Goal: Task Accomplishment & Management: Manage account settings

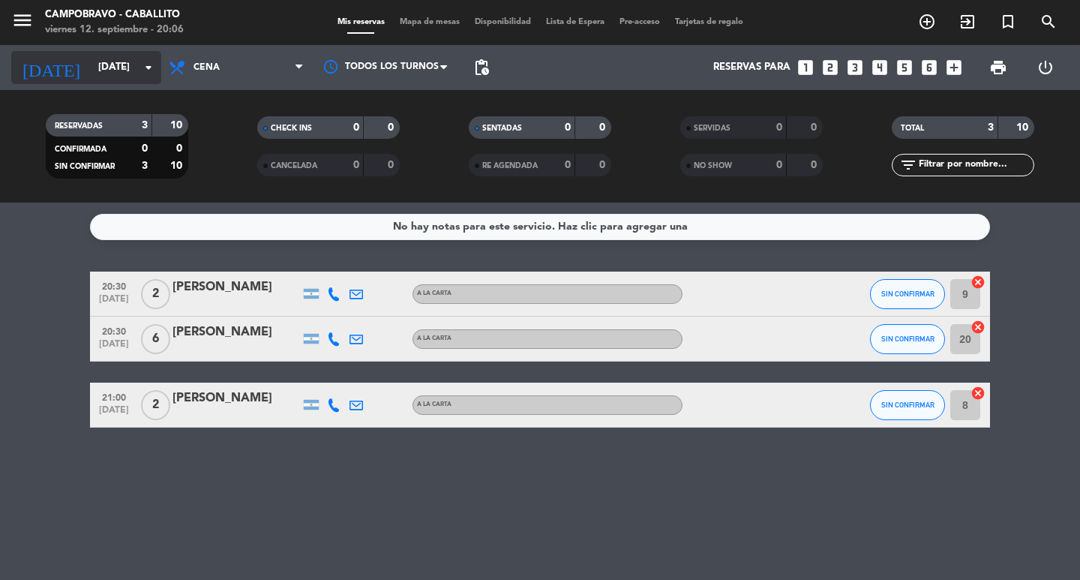
click at [147, 69] on icon "arrow_drop_down" at bounding box center [149, 68] width 18 height 18
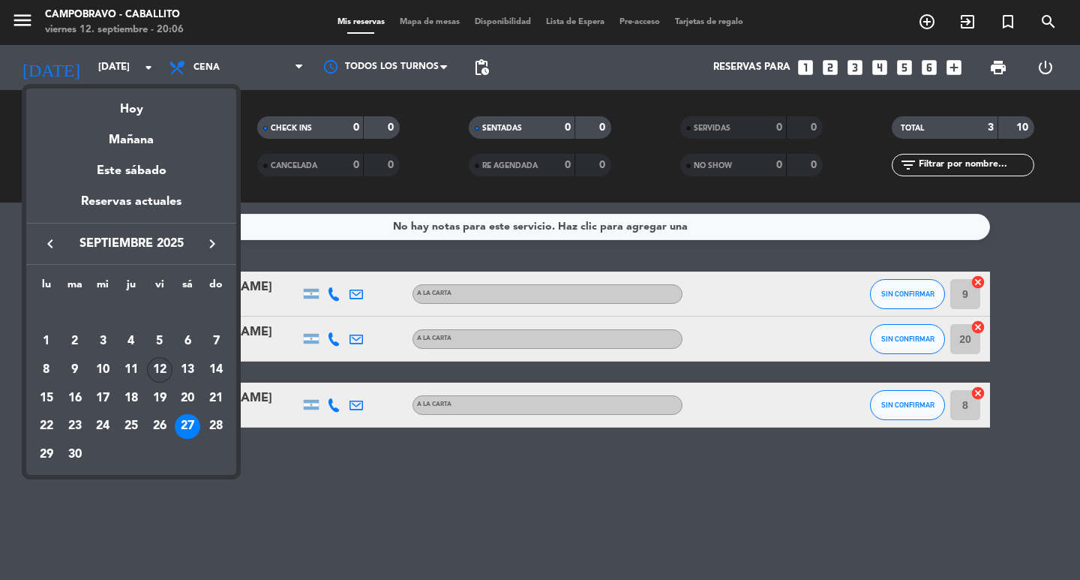
click at [161, 368] on div "12" at bounding box center [160, 370] width 26 height 26
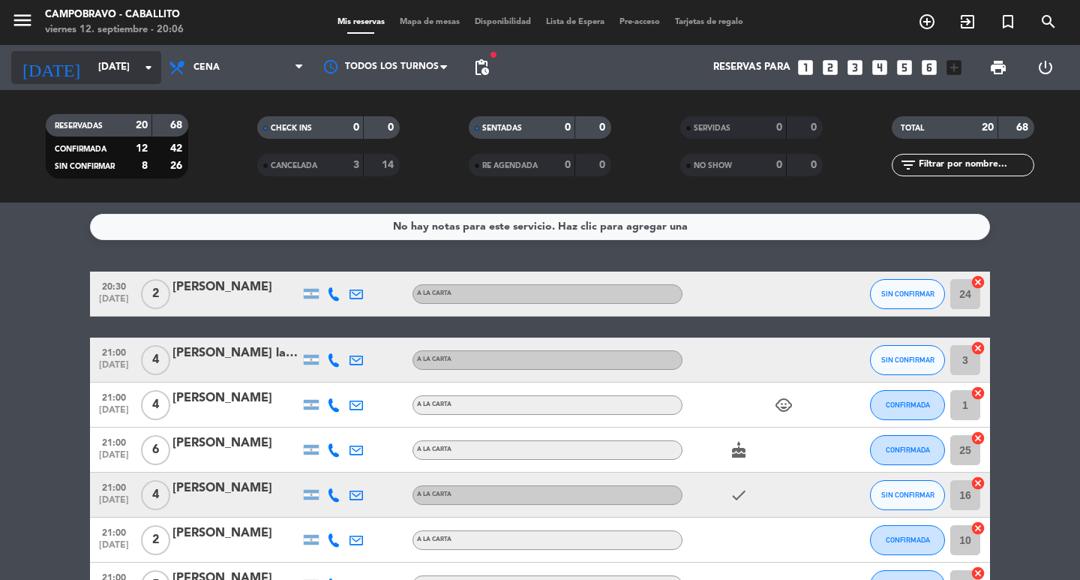
click at [156, 69] on icon "arrow_drop_down" at bounding box center [149, 68] width 18 height 18
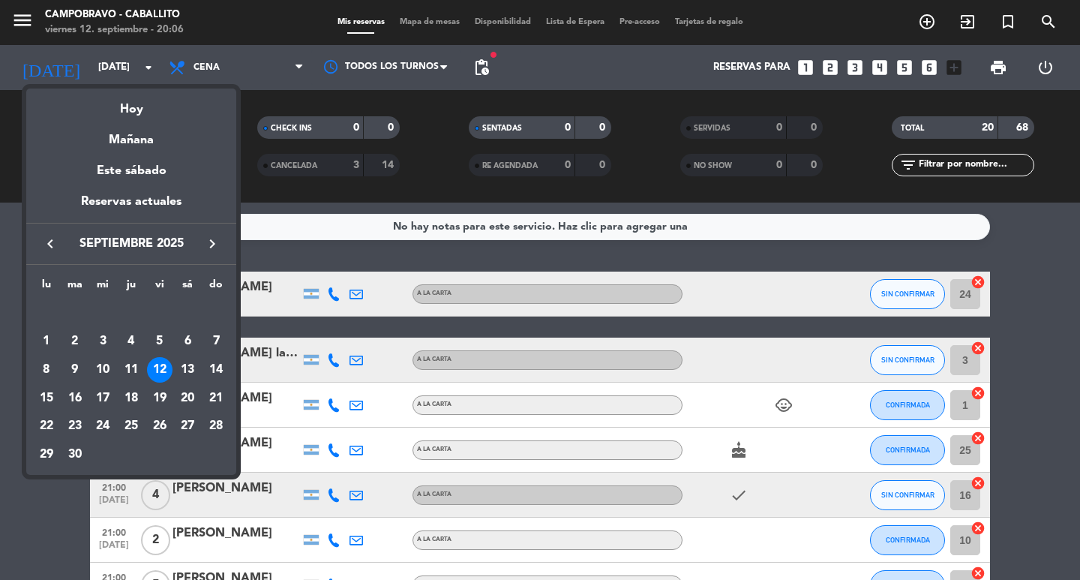
click at [189, 366] on div "13" at bounding box center [188, 370] width 26 height 26
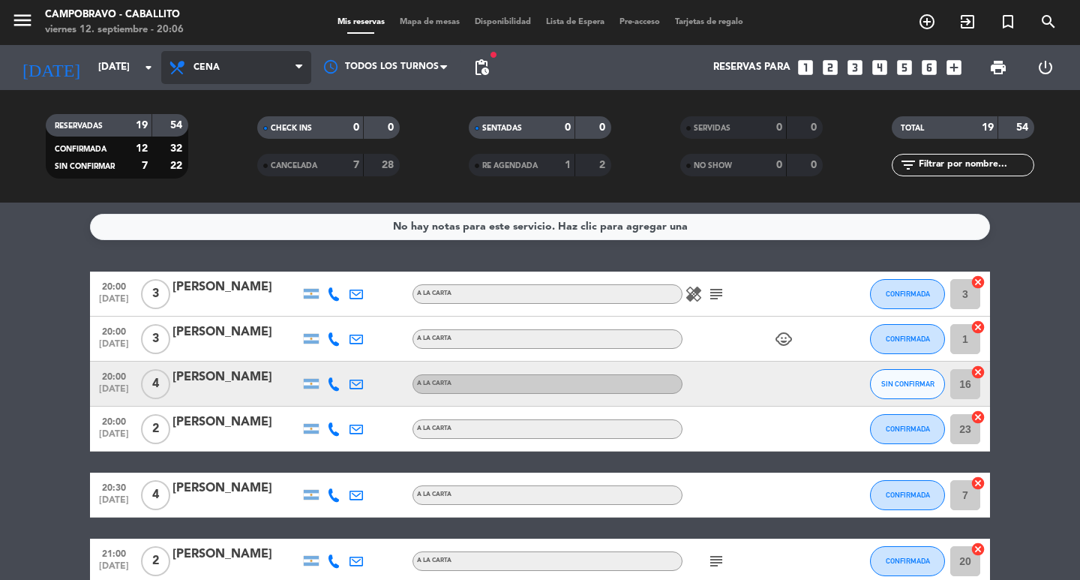
click at [296, 72] on icon at bounding box center [299, 68] width 7 height 12
click at [237, 137] on div "menu Campobravo - caballito [DATE] 12. septiembre - 20:06 Mis reservas Mapa de …" at bounding box center [540, 101] width 1080 height 203
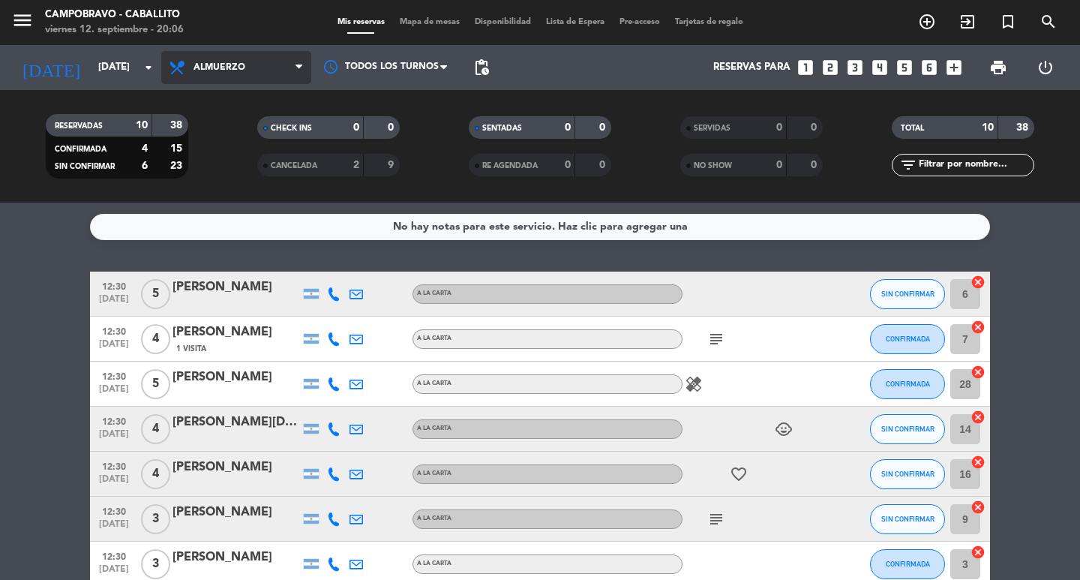
click at [275, 69] on span "Almuerzo" at bounding box center [236, 67] width 150 height 33
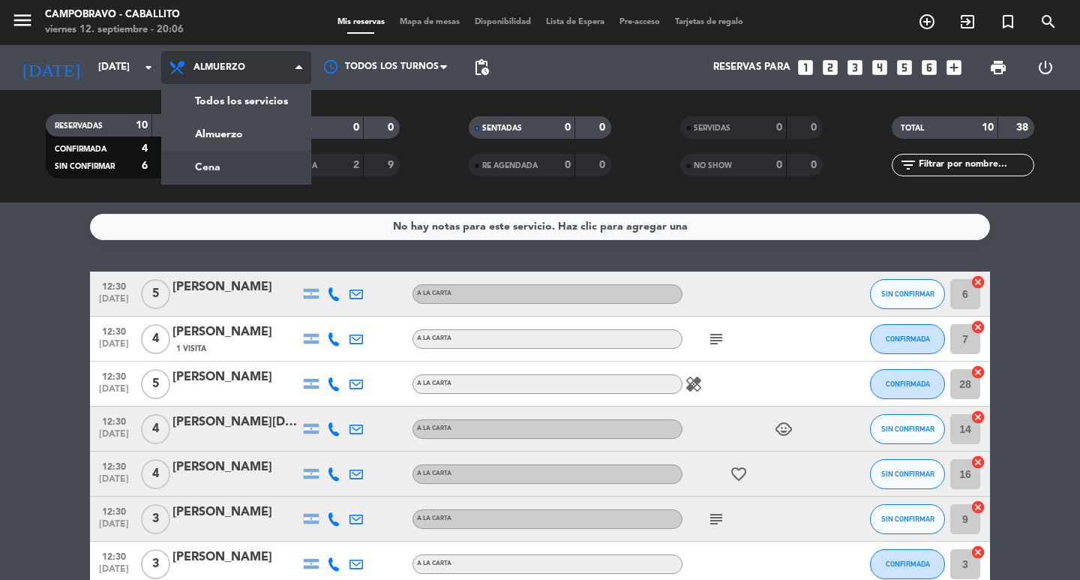
click at [221, 169] on div "menu Campobravo - caballito [DATE] 12. septiembre - 20:06 Mis reservas Mapa de …" at bounding box center [540, 101] width 1080 height 203
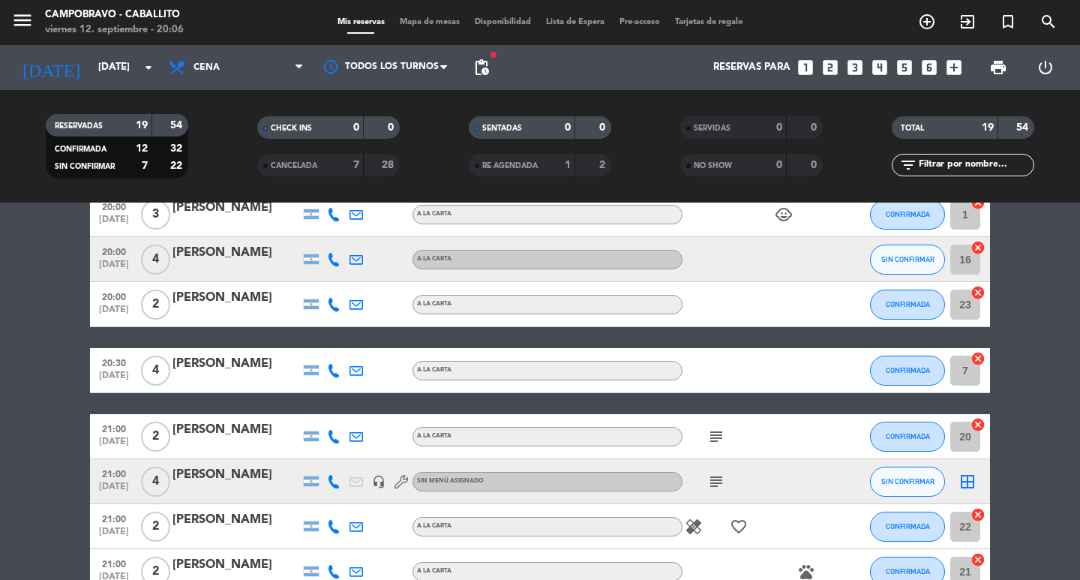
scroll to position [225, 0]
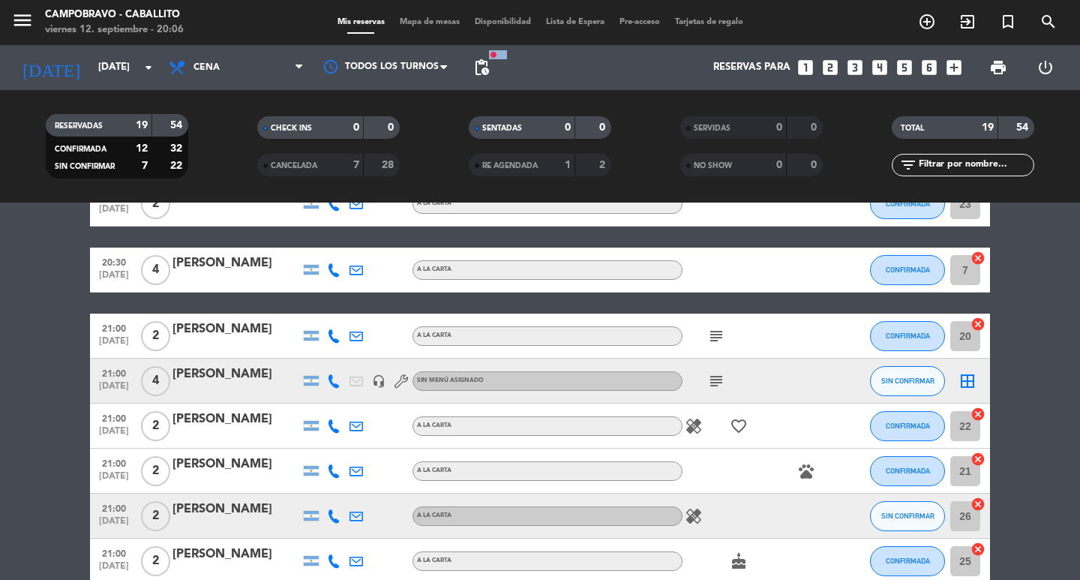
click at [467, 73] on div "[DATE] [DATE] arrow_drop_down Todos los servicios Almuerzo Cena Cena Todos los …" at bounding box center [540, 67] width 1080 height 45
click at [477, 65] on span "pending_actions" at bounding box center [482, 68] width 18 height 18
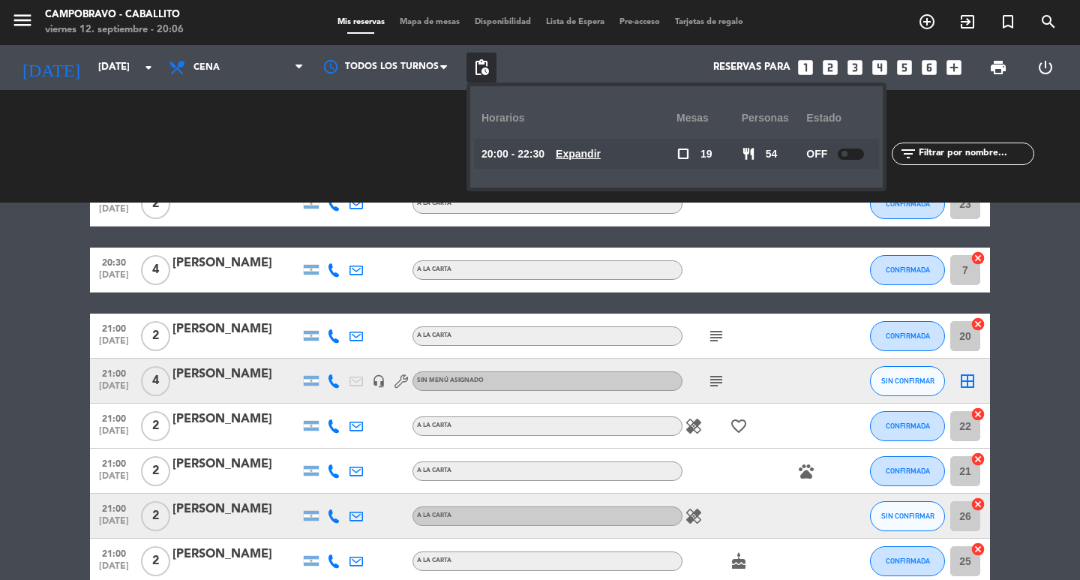
click at [604, 141] on div "20:00 - 22:30 Expandir" at bounding box center [579, 154] width 195 height 30
click at [601, 155] on u "Expandir" at bounding box center [578, 154] width 45 height 12
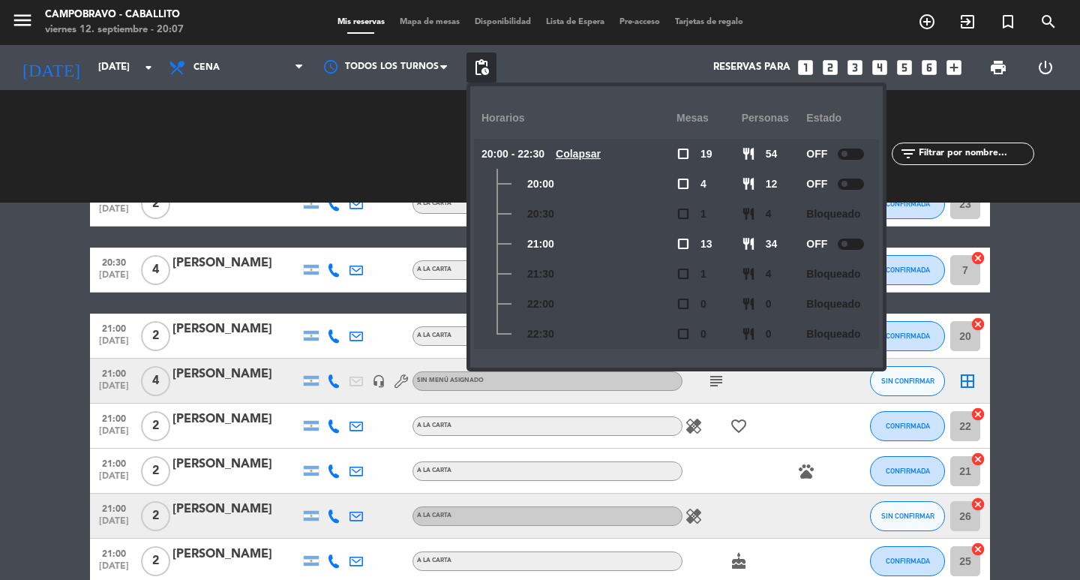
click at [847, 247] on div at bounding box center [851, 244] width 26 height 11
click at [146, 67] on icon "arrow_drop_down" at bounding box center [149, 68] width 18 height 18
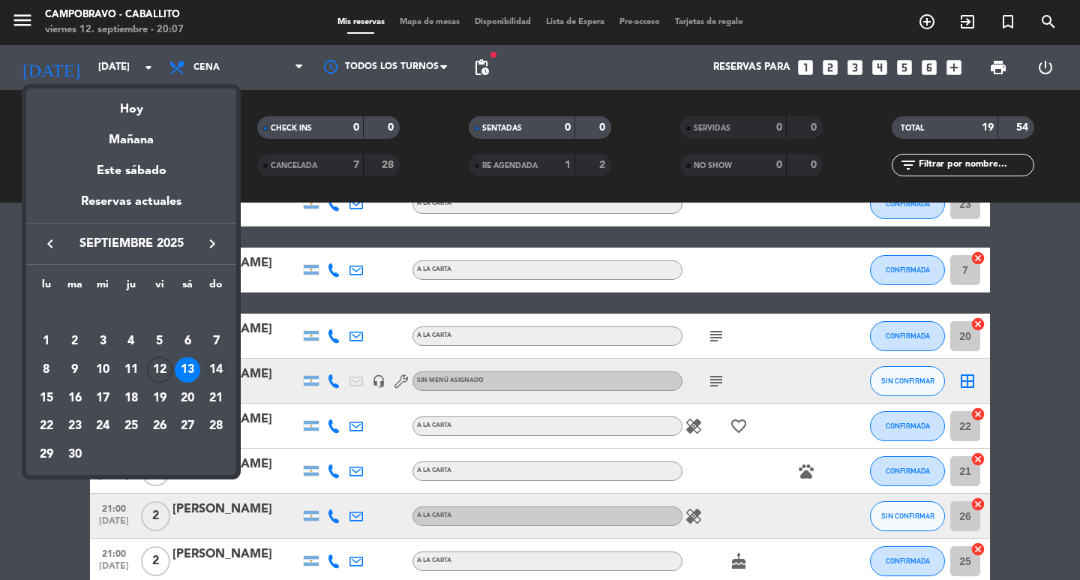
click at [212, 371] on div "14" at bounding box center [216, 370] width 26 height 26
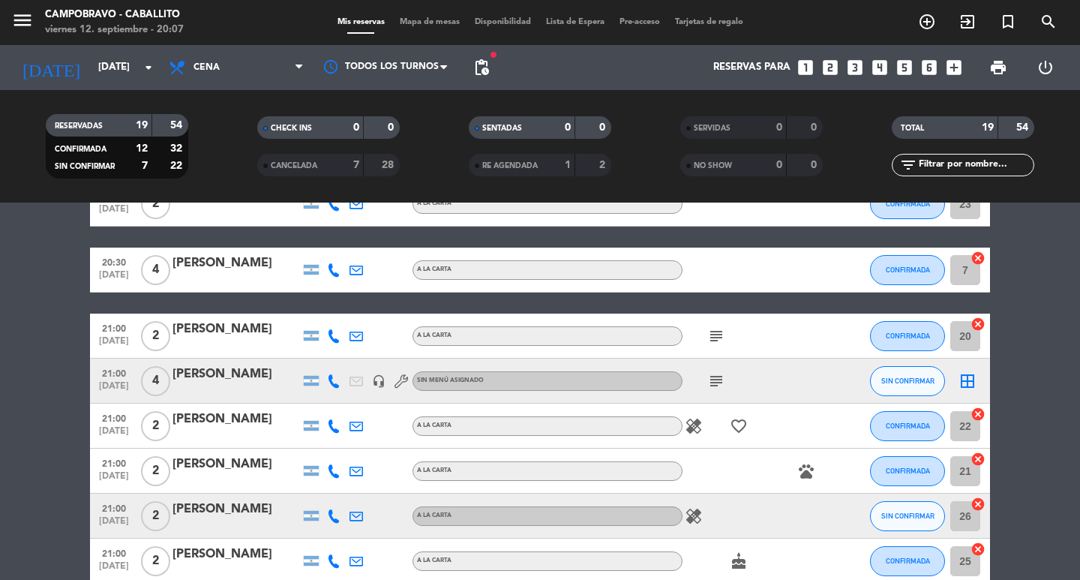
type input "[DATE]"
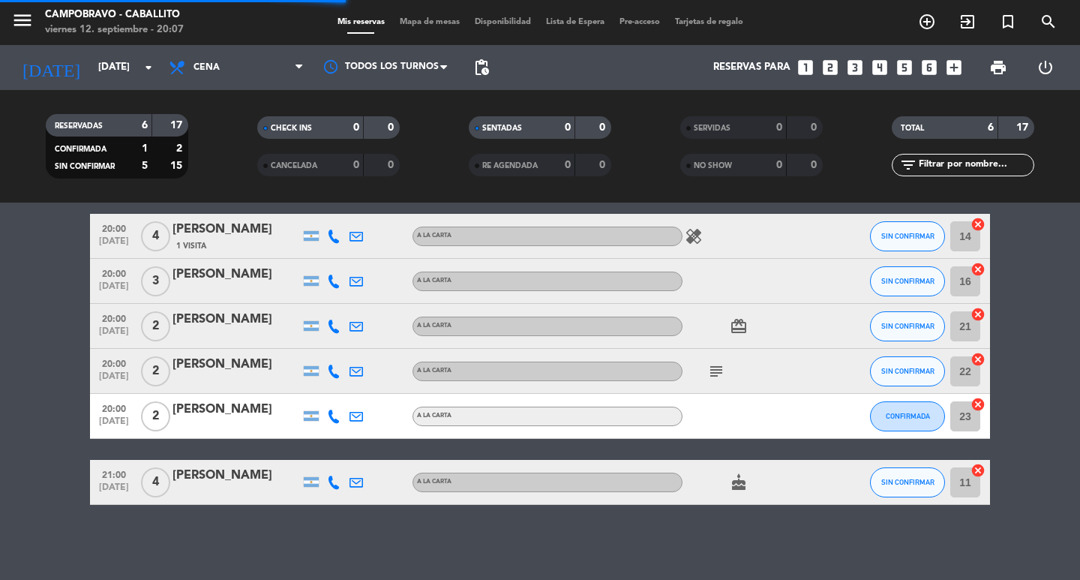
scroll to position [58, 0]
click at [489, 68] on span "pending_actions" at bounding box center [482, 68] width 18 height 18
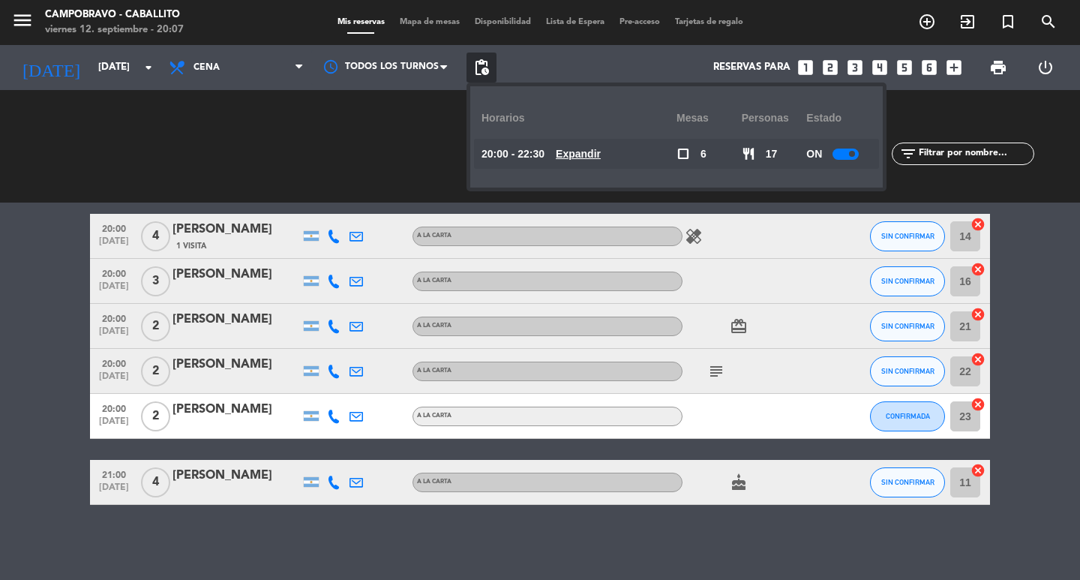
click at [578, 152] on u "Expandir" at bounding box center [578, 154] width 45 height 12
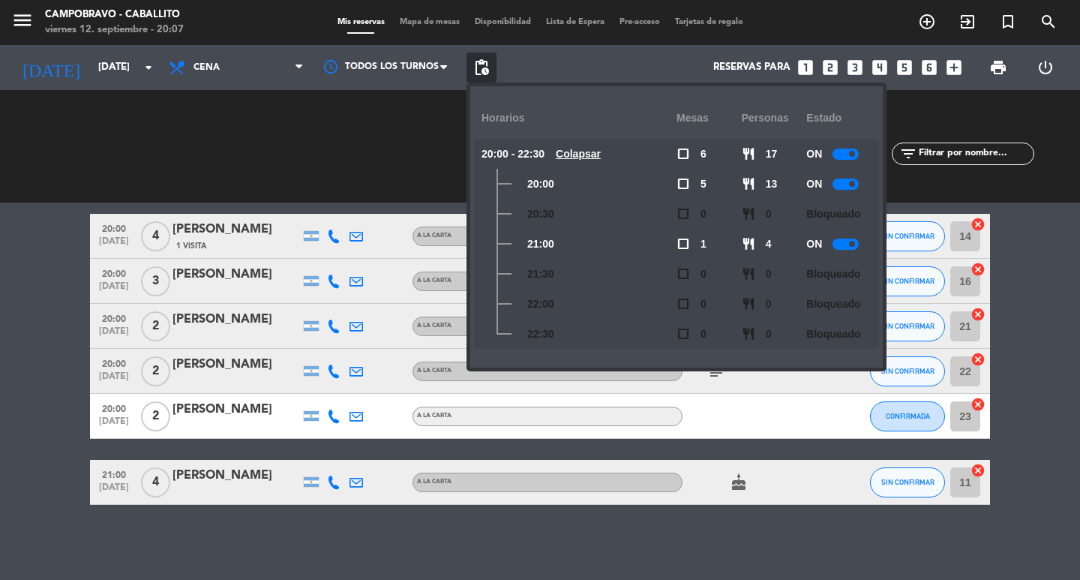
click at [846, 241] on div at bounding box center [846, 244] width 26 height 11
click at [843, 215] on span "Bloqueado" at bounding box center [834, 214] width 54 height 17
click at [148, 165] on div "RESERVADAS 6 17 CONFIRMADA 1 2 SIN CONFIRMAR 5 15" at bounding box center [117, 146] width 212 height 83
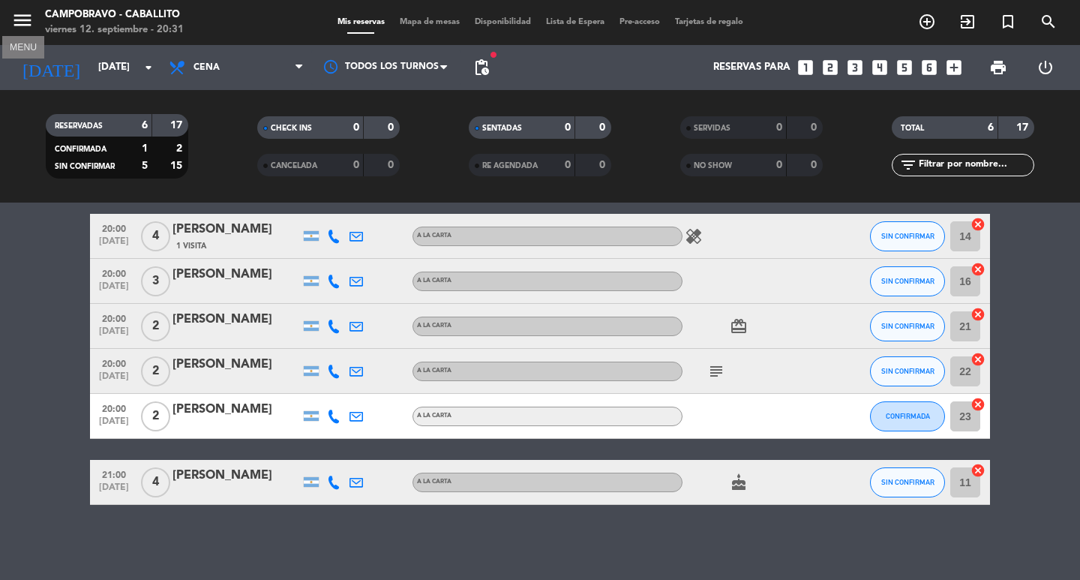
click at [29, 26] on icon "menu" at bounding box center [22, 20] width 23 height 23
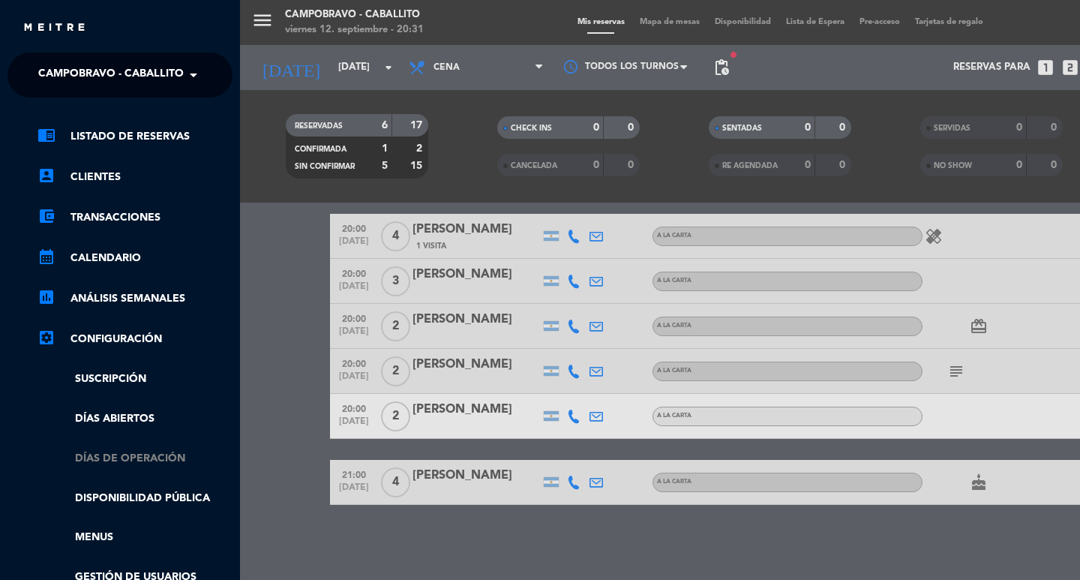
click at [143, 452] on link "Días de Operación" at bounding box center [135, 458] width 195 height 17
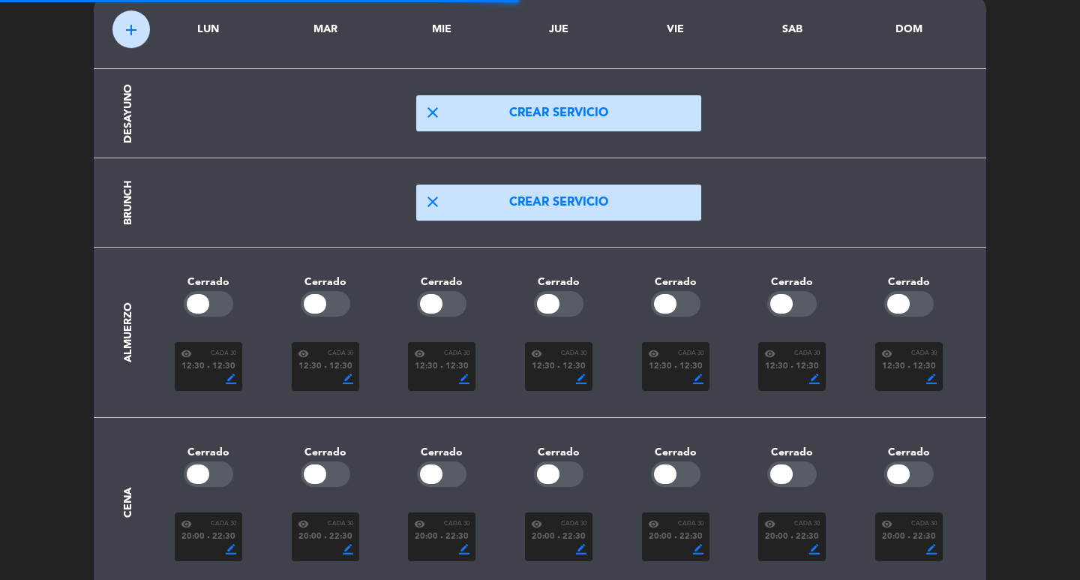
scroll to position [126, 0]
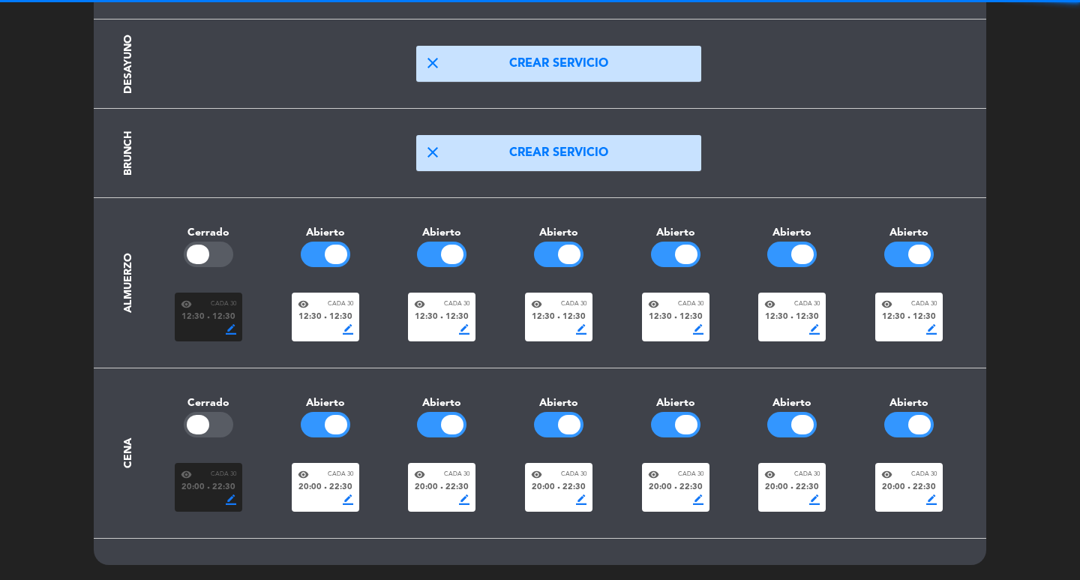
click at [218, 325] on div "border_color" at bounding box center [209, 329] width 56 height 11
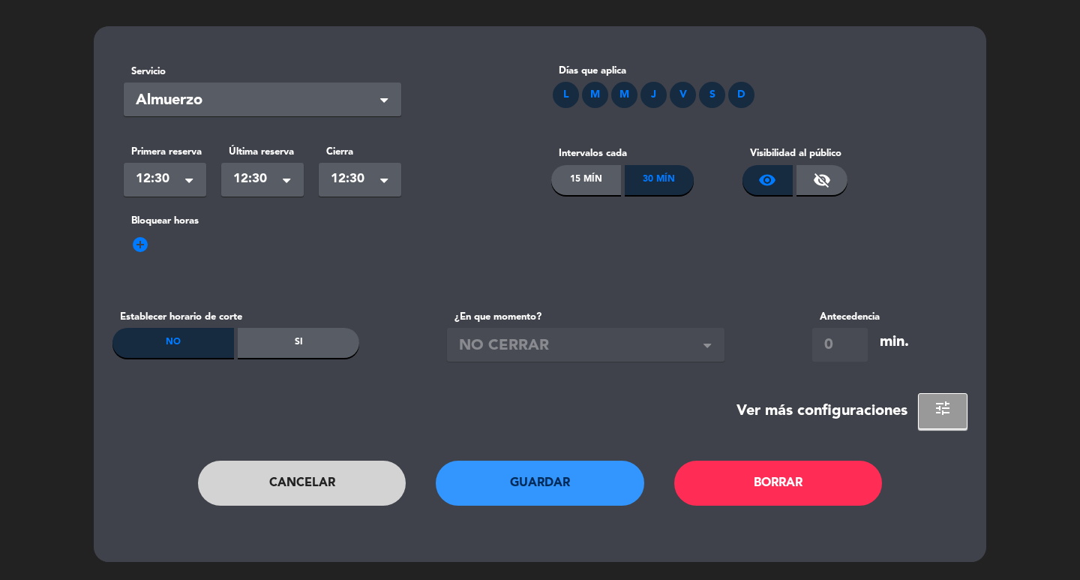
scroll to position [0, 0]
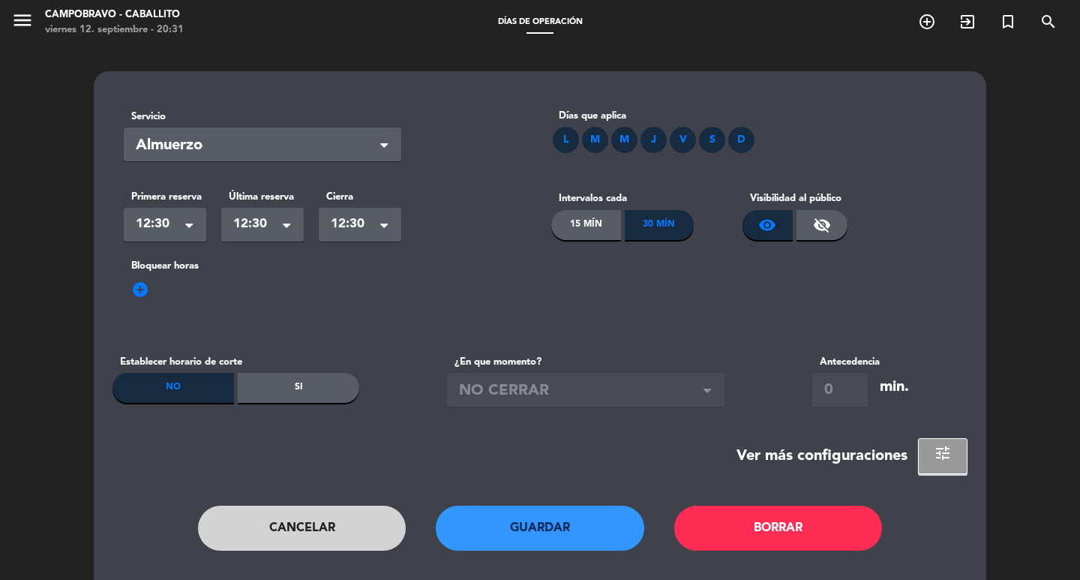
click at [310, 538] on button "Cancelar" at bounding box center [302, 528] width 209 height 45
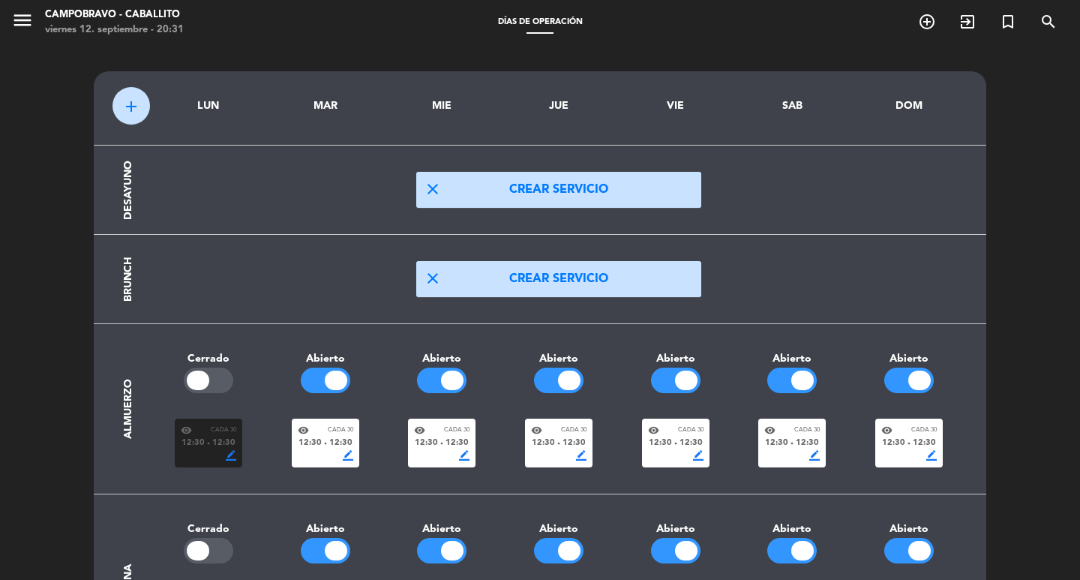
click at [343, 455] on span "border_color" at bounding box center [348, 455] width 11 height 11
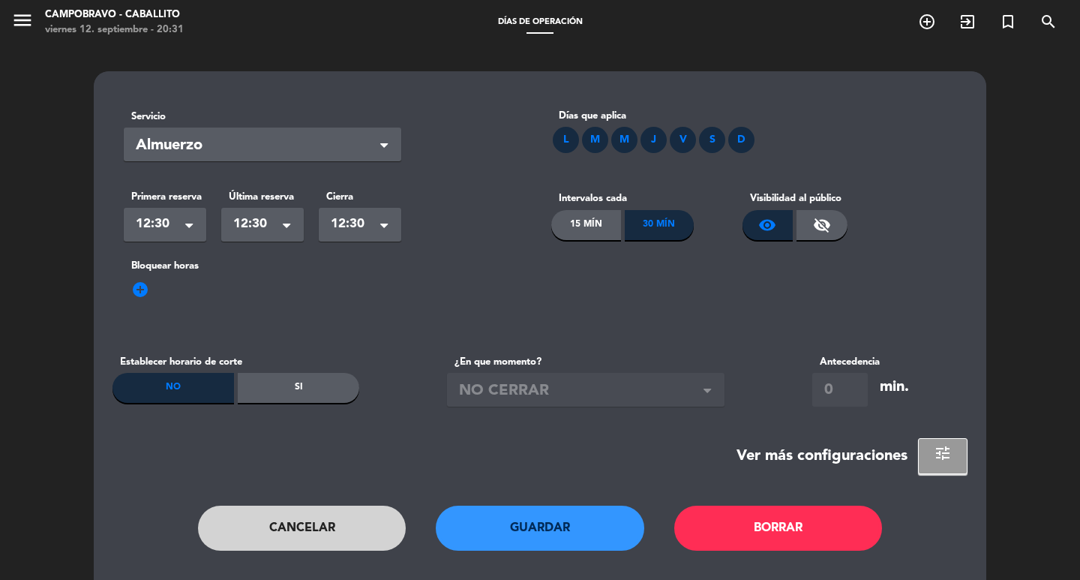
click at [338, 512] on button "Cancelar" at bounding box center [302, 528] width 209 height 45
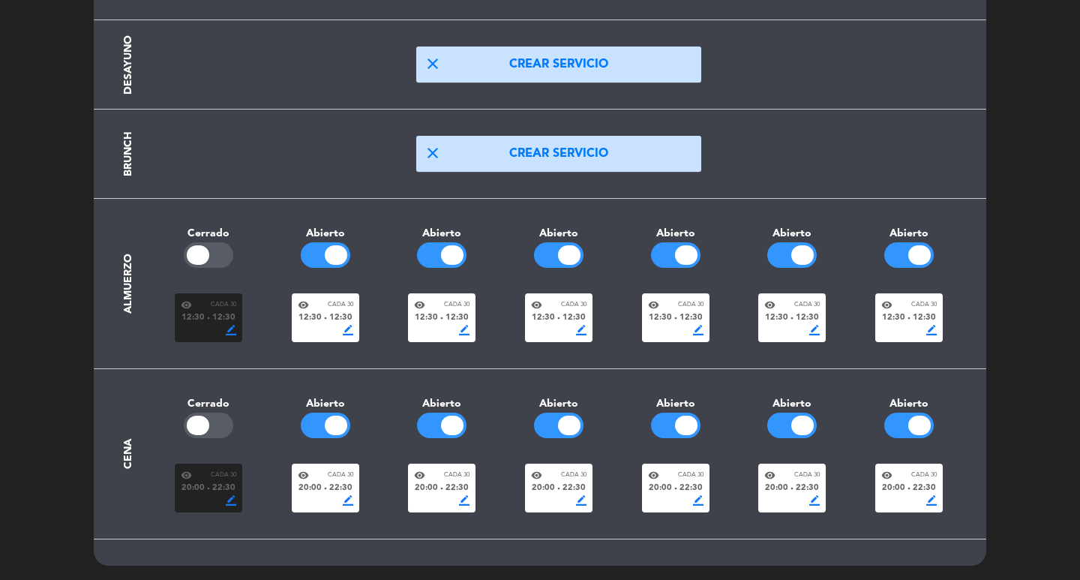
scroll to position [126, 0]
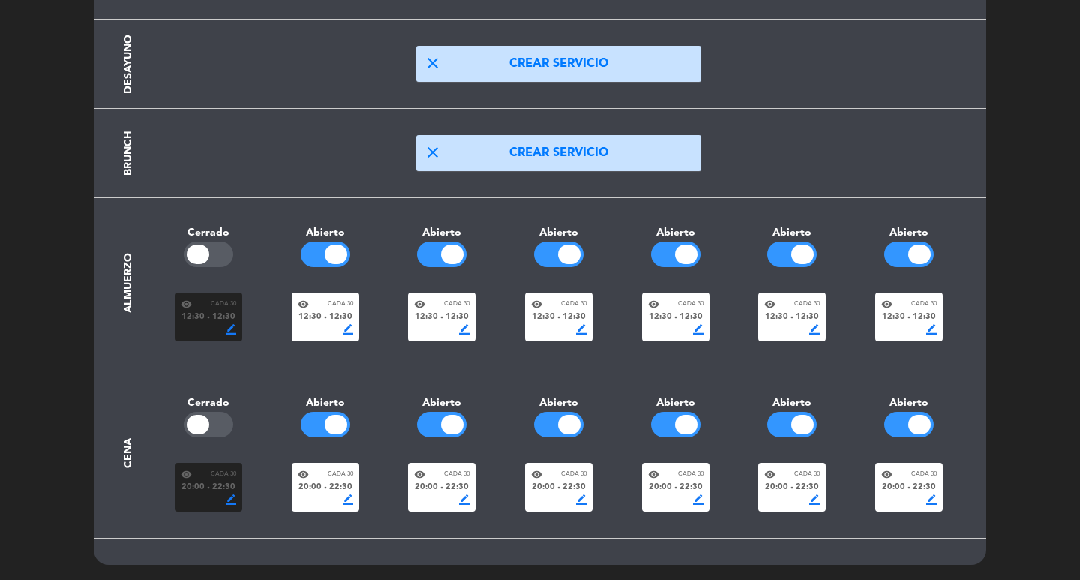
click at [343, 497] on span "border_color" at bounding box center [348, 499] width 11 height 11
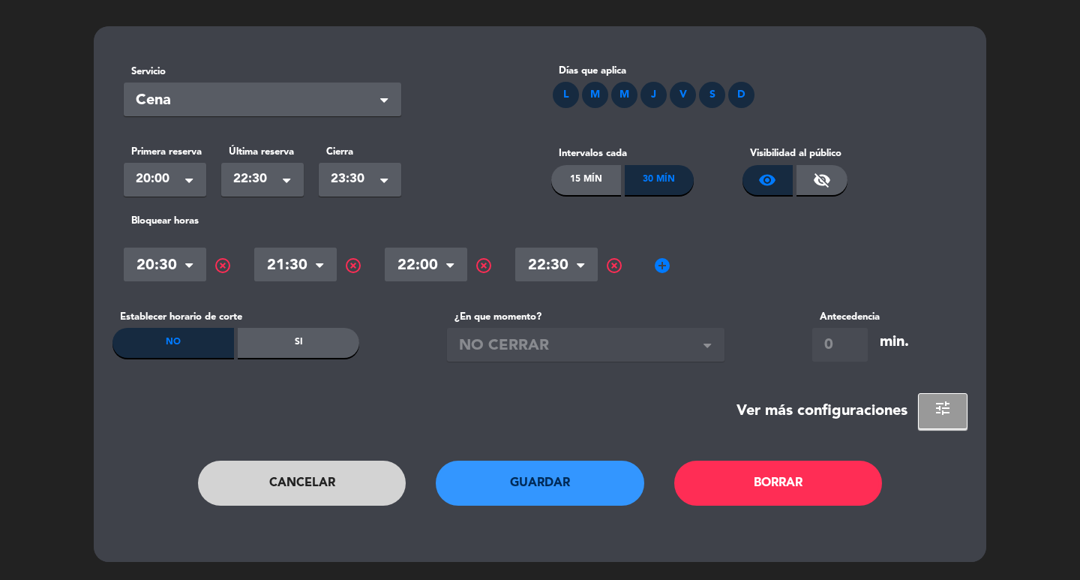
scroll to position [0, 0]
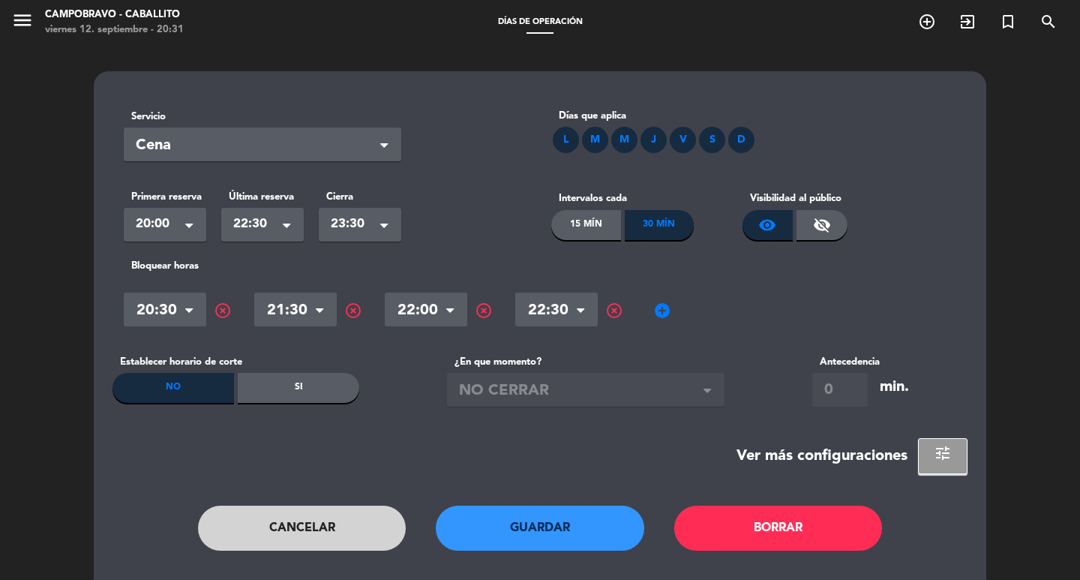
click at [227, 309] on span "highlight_off" at bounding box center [223, 311] width 18 height 18
click at [490, 311] on span "highlight_off" at bounding box center [484, 311] width 18 height 18
click at [406, 309] on span "add_circle" at bounding box center [401, 311] width 18 height 18
click at [435, 307] on input "text" at bounding box center [426, 312] width 83 height 26
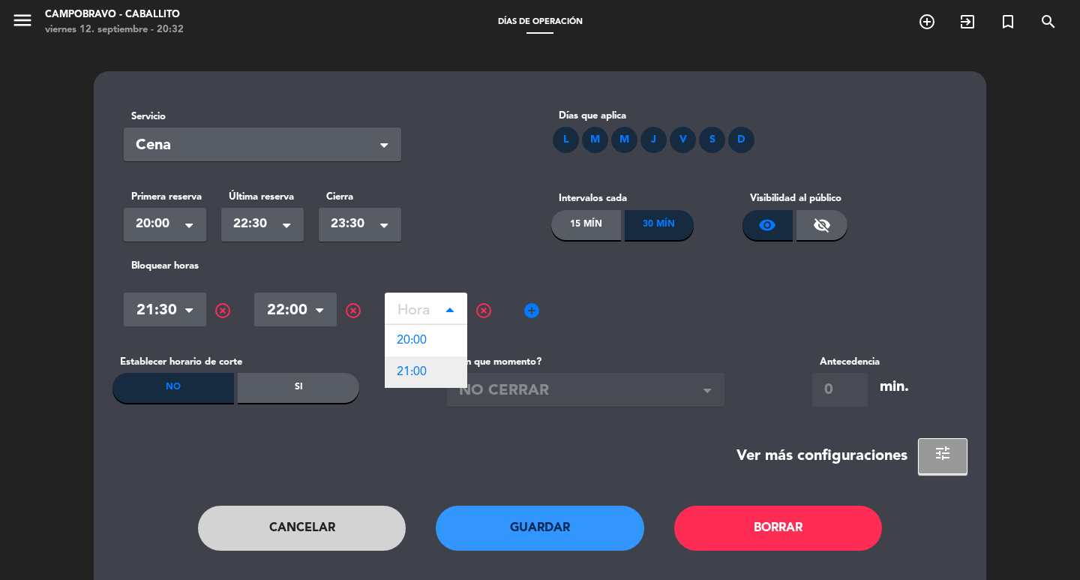
click at [426, 374] on span "21:00" at bounding box center [412, 372] width 30 height 12
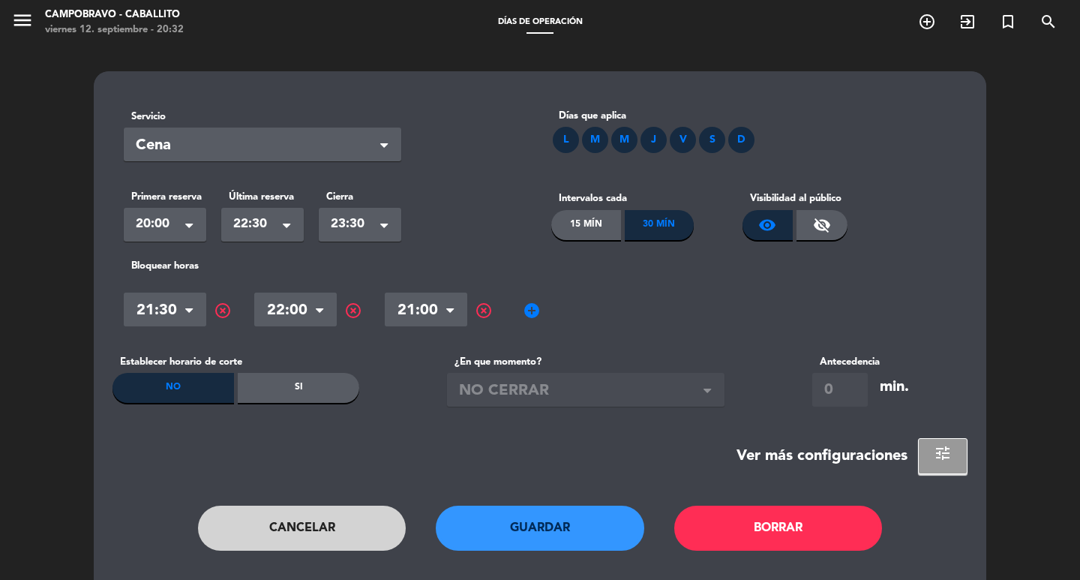
click at [560, 533] on button "Guardar" at bounding box center [540, 528] width 209 height 45
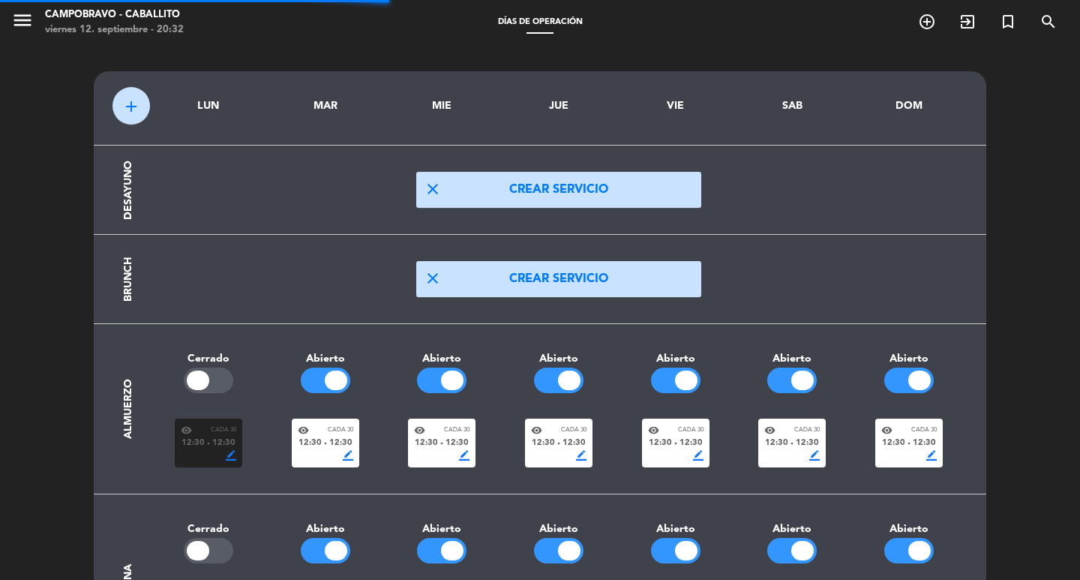
drag, startPoint x: 0, startPoint y: 341, endPoint x: 0, endPoint y: 350, distance: 8.3
click at [0, 348] on div "add LUN MAR MIE JUE VIE SAB DOM Desayuno close Crear servicio Brunch close Crea…" at bounding box center [540, 375] width 1080 height 661
click at [8, 347] on div "add LUN MAR MIE JUE VIE SAB DOM Desayuno close Crear servicio Brunch close Crea…" at bounding box center [540, 375] width 1080 height 661
drag, startPoint x: 16, startPoint y: 121, endPoint x: 9, endPoint y: 47, distance: 74.6
click at [15, 108] on div "add LUN MAR MIE JUE VIE SAB DOM Desayuno close Crear servicio Brunch close Crea…" at bounding box center [540, 375] width 1080 height 661
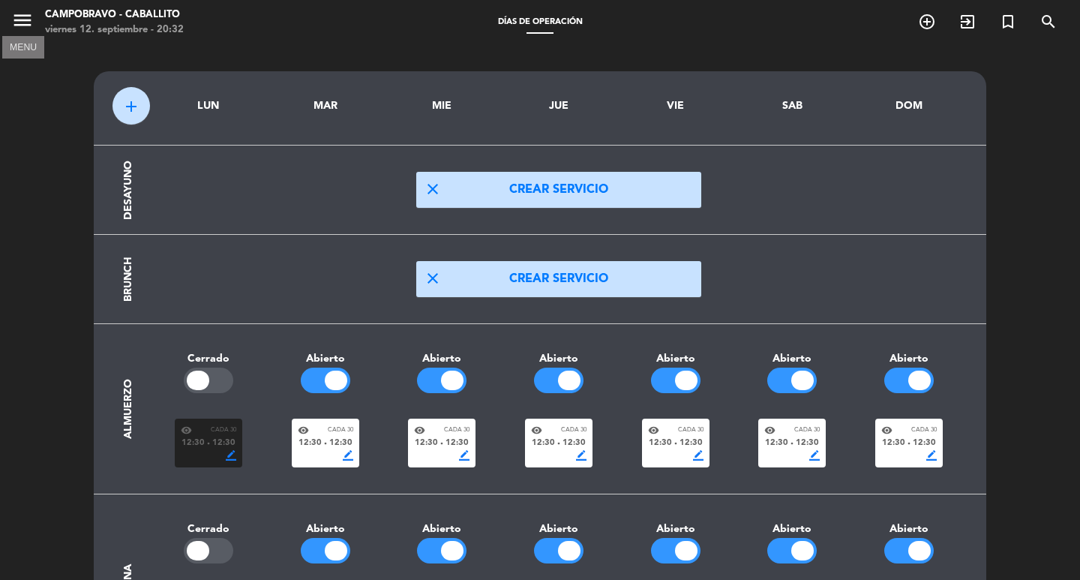
click at [19, 25] on icon "menu" at bounding box center [22, 20] width 23 height 23
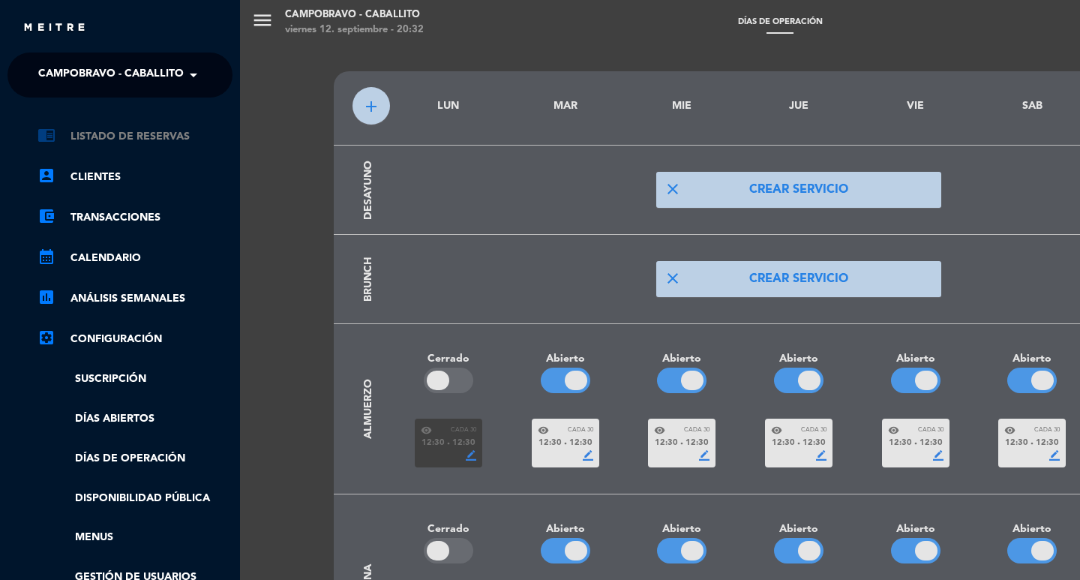
click at [110, 143] on link "chrome_reader_mode Listado de Reservas" at bounding box center [135, 137] width 195 height 18
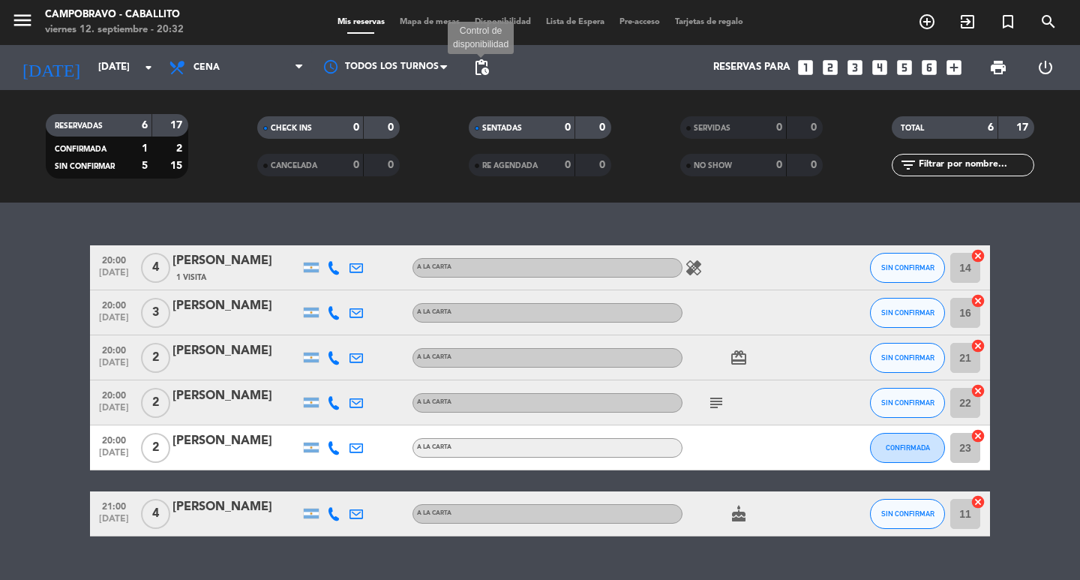
click at [488, 65] on span "pending_actions" at bounding box center [482, 68] width 18 height 18
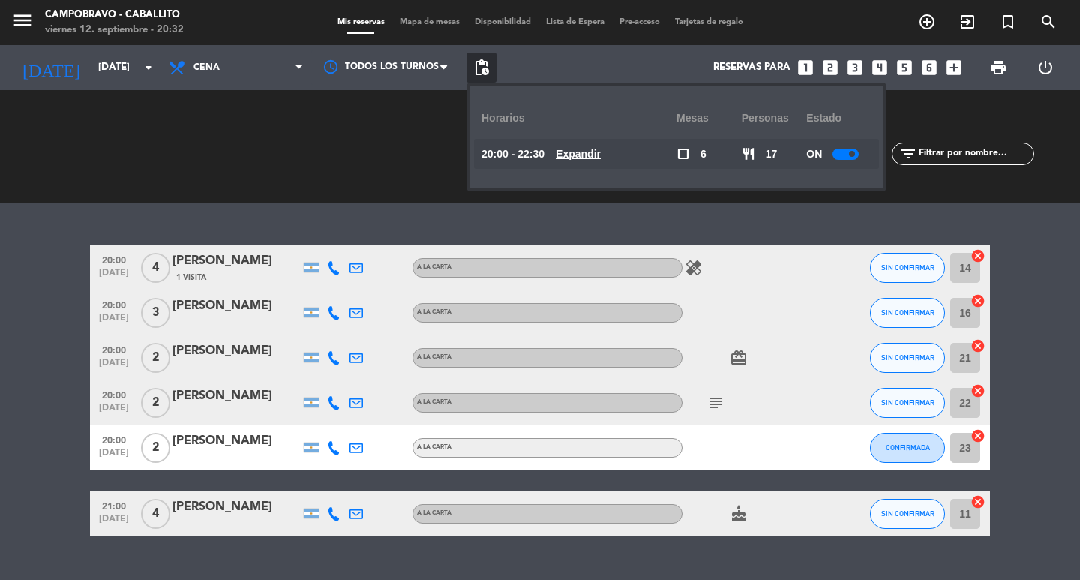
click at [599, 152] on u "Expandir" at bounding box center [578, 154] width 45 height 12
